Goal: Task Accomplishment & Management: Use online tool/utility

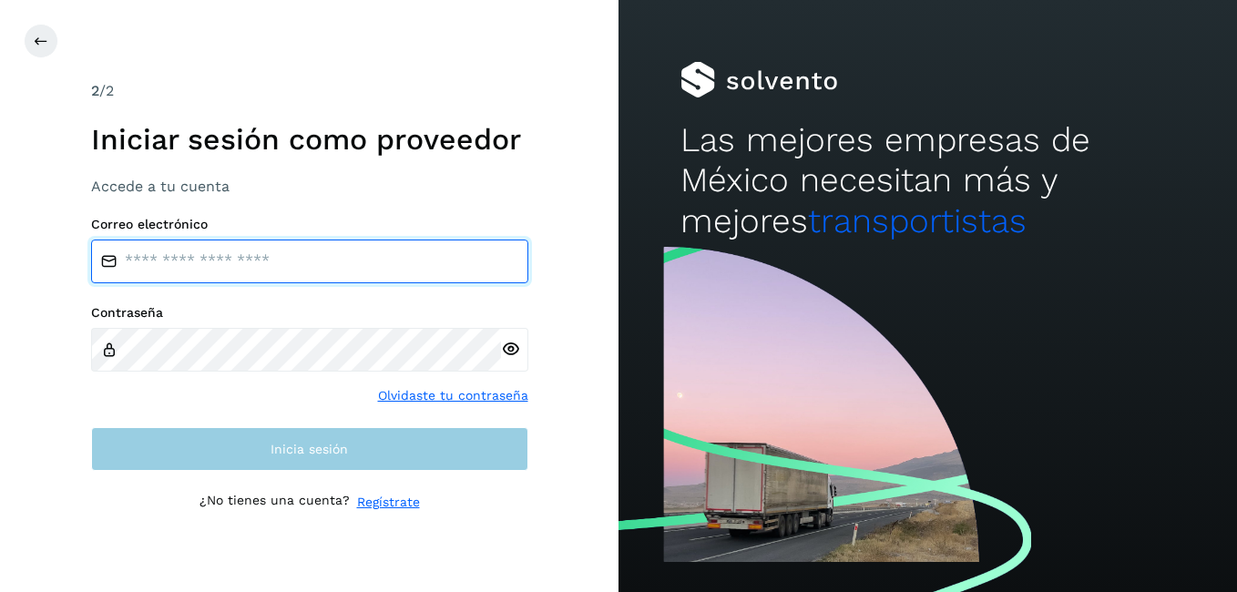
type input "**********"
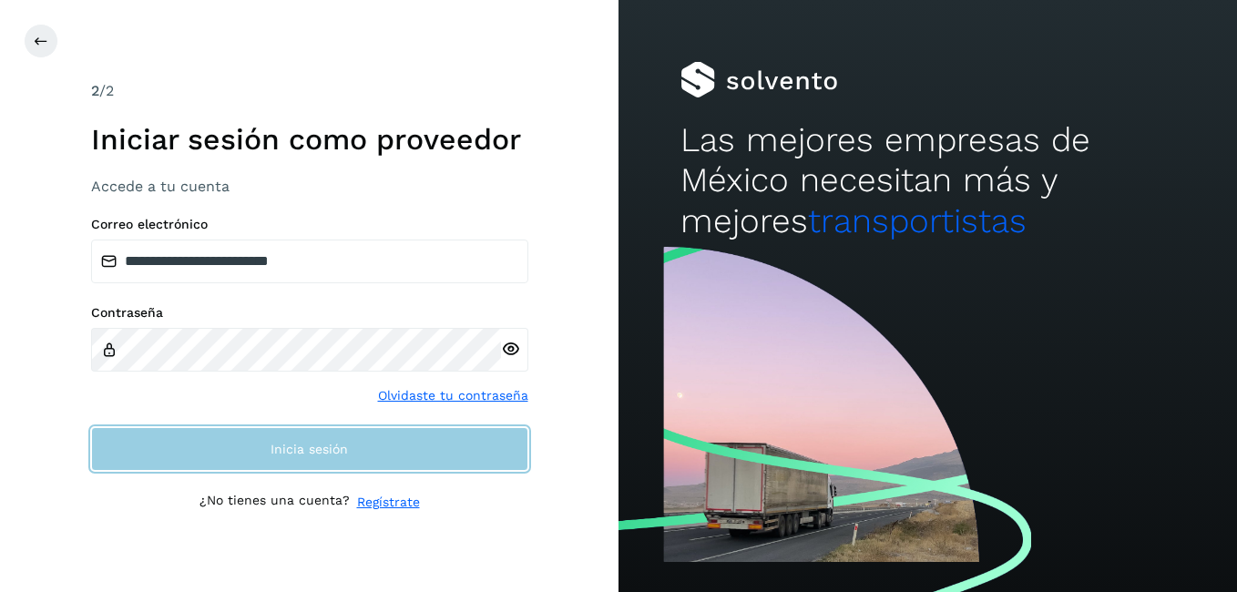
click at [257, 450] on button "Inicia sesión" at bounding box center [309, 449] width 437 height 44
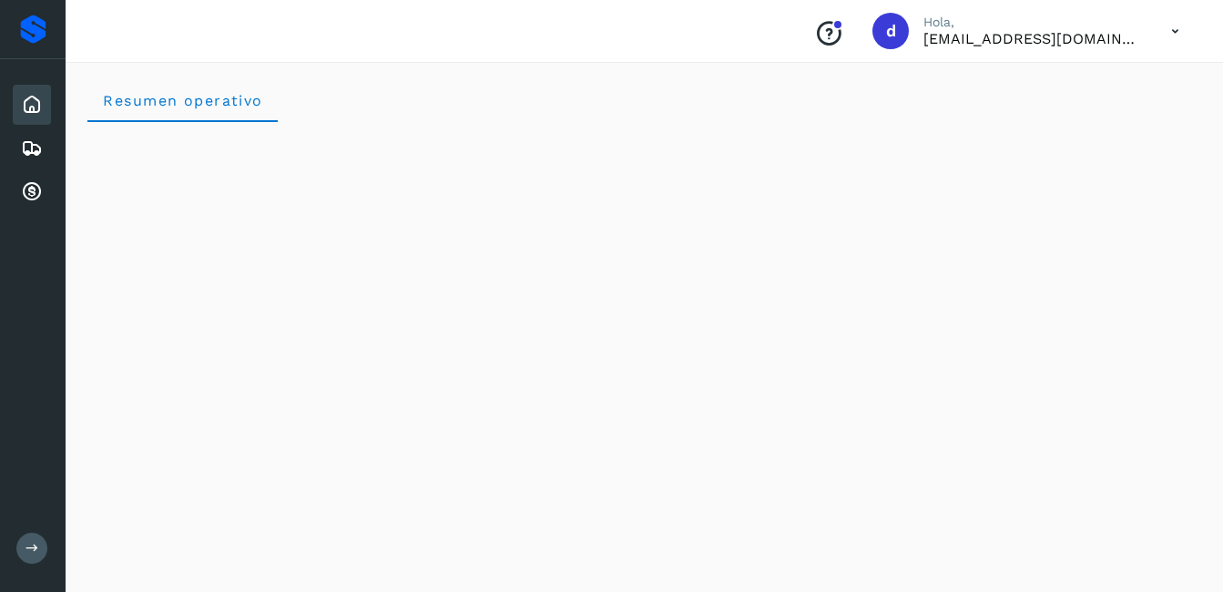
click at [28, 107] on icon at bounding box center [32, 105] width 22 height 22
click at [177, 110] on operativo "Resumen operativo" at bounding box center [182, 100] width 190 height 44
click at [46, 121] on div "Inicio" at bounding box center [32, 105] width 38 height 40
click at [28, 99] on icon at bounding box center [32, 105] width 22 height 22
click at [28, 149] on icon at bounding box center [32, 149] width 22 height 22
